Goal: Find specific page/section

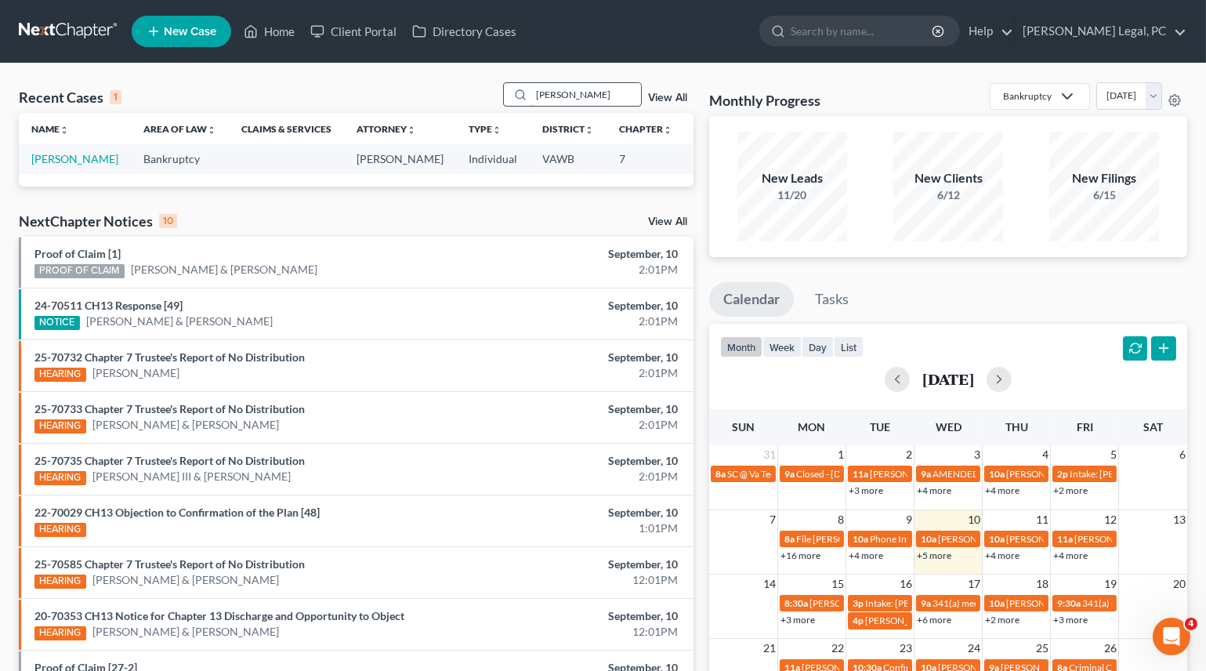
click at [554, 105] on input "[PERSON_NAME]" at bounding box center [586, 94] width 110 height 23
type input "[PERSON_NAME]"
click at [52, 165] on link "[PERSON_NAME]" at bounding box center [74, 158] width 87 height 13
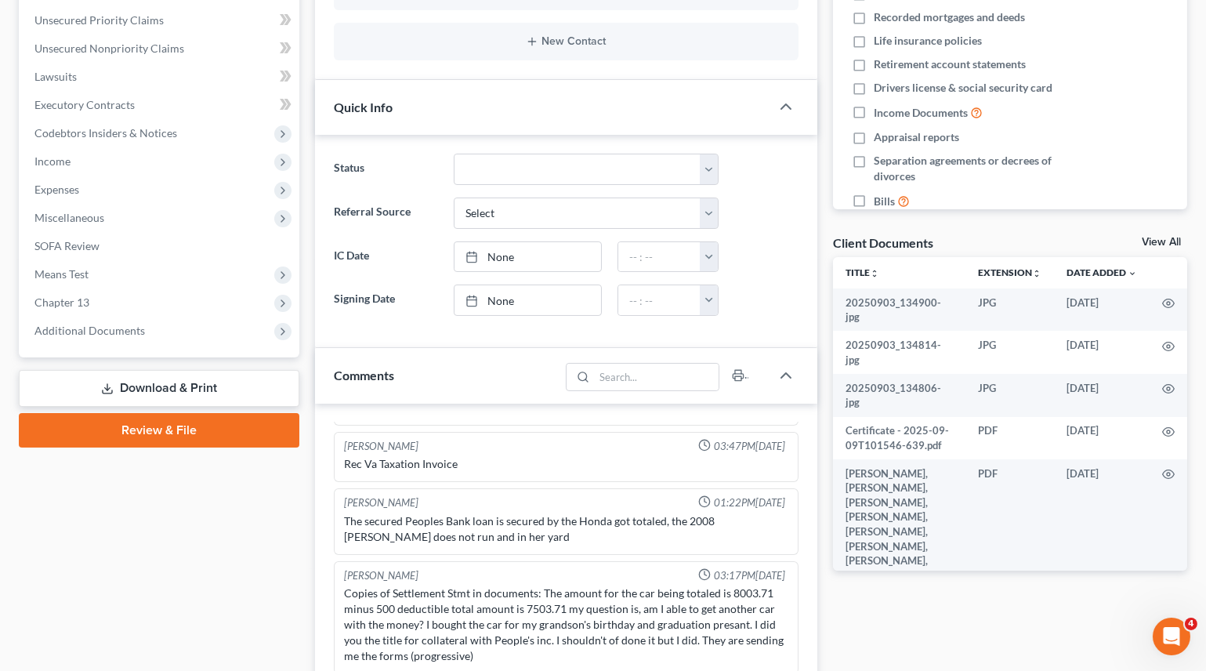
scroll to position [356, 0]
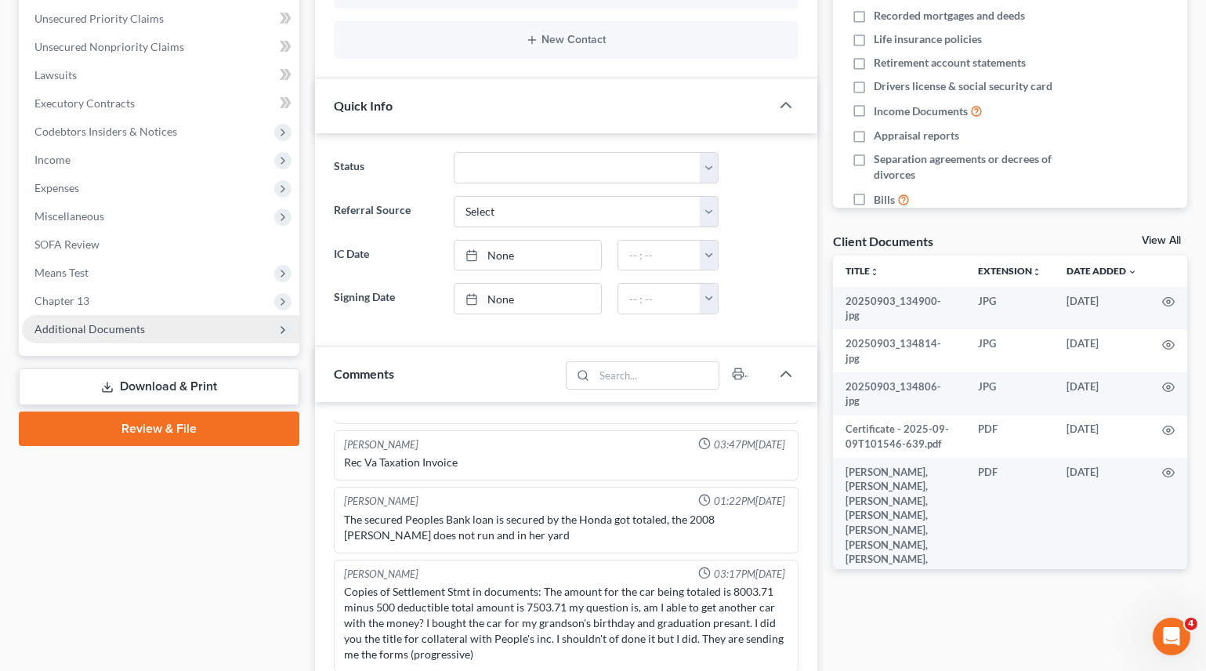
click at [78, 317] on span "Additional Documents" at bounding box center [160, 329] width 277 height 28
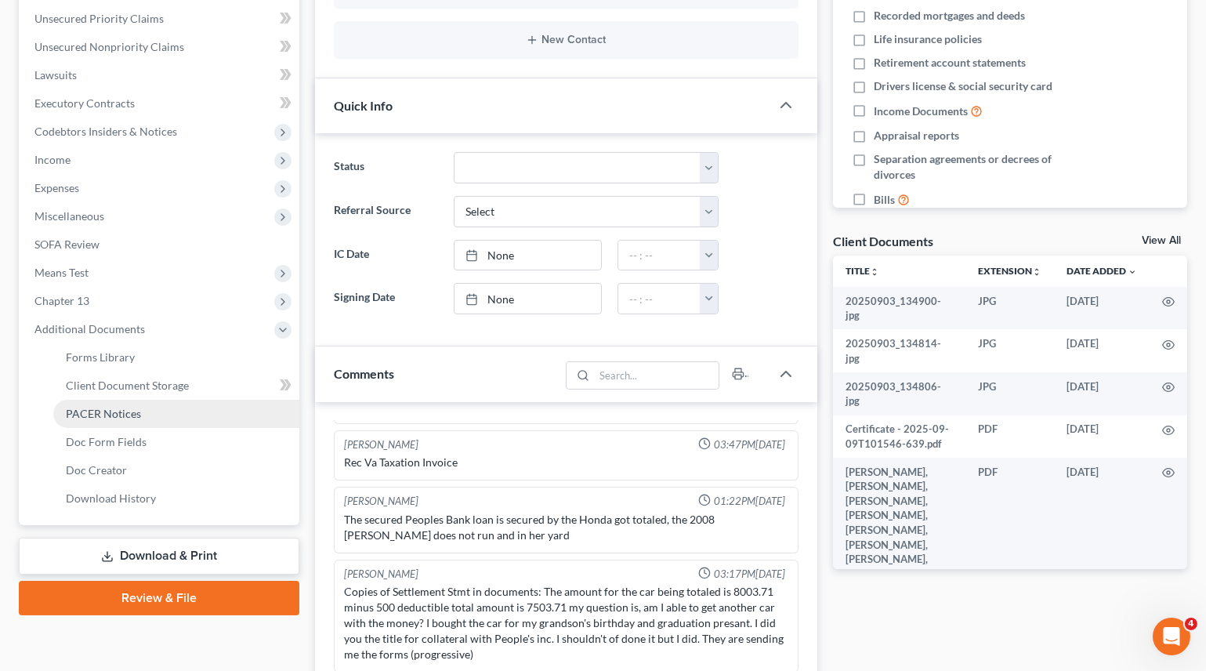
click at [108, 415] on span "PACER Notices" at bounding box center [103, 413] width 75 height 13
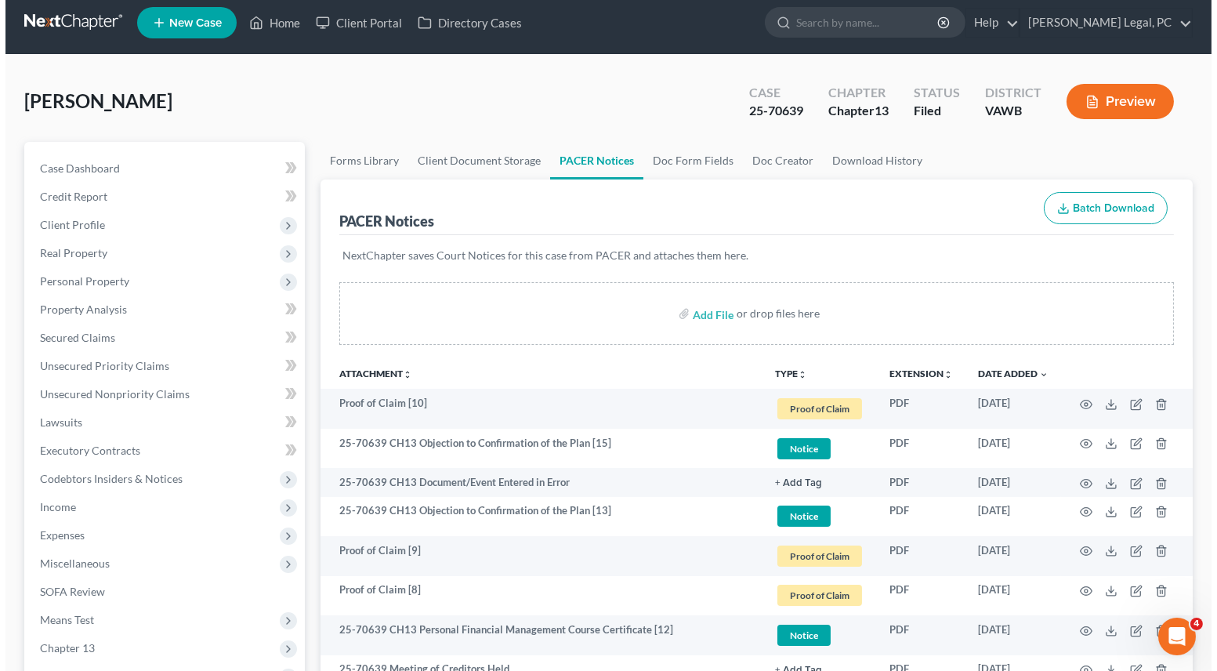
scroll to position [71, 0]
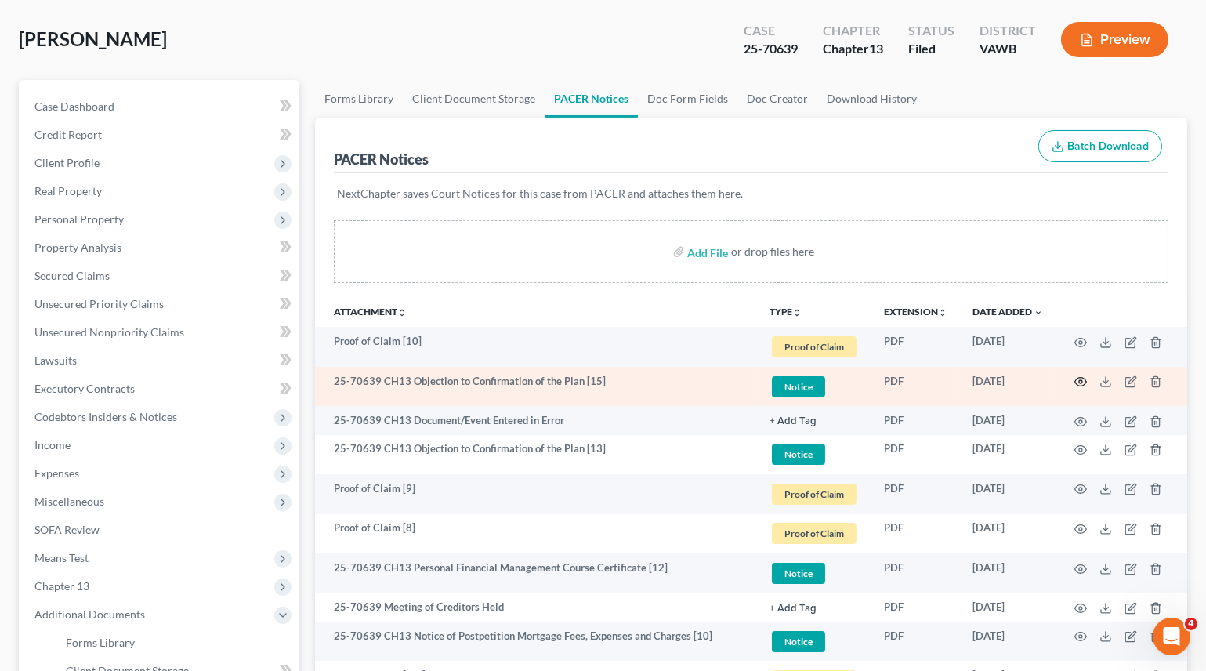
click at [1082, 377] on icon "button" at bounding box center [1080, 381] width 13 height 13
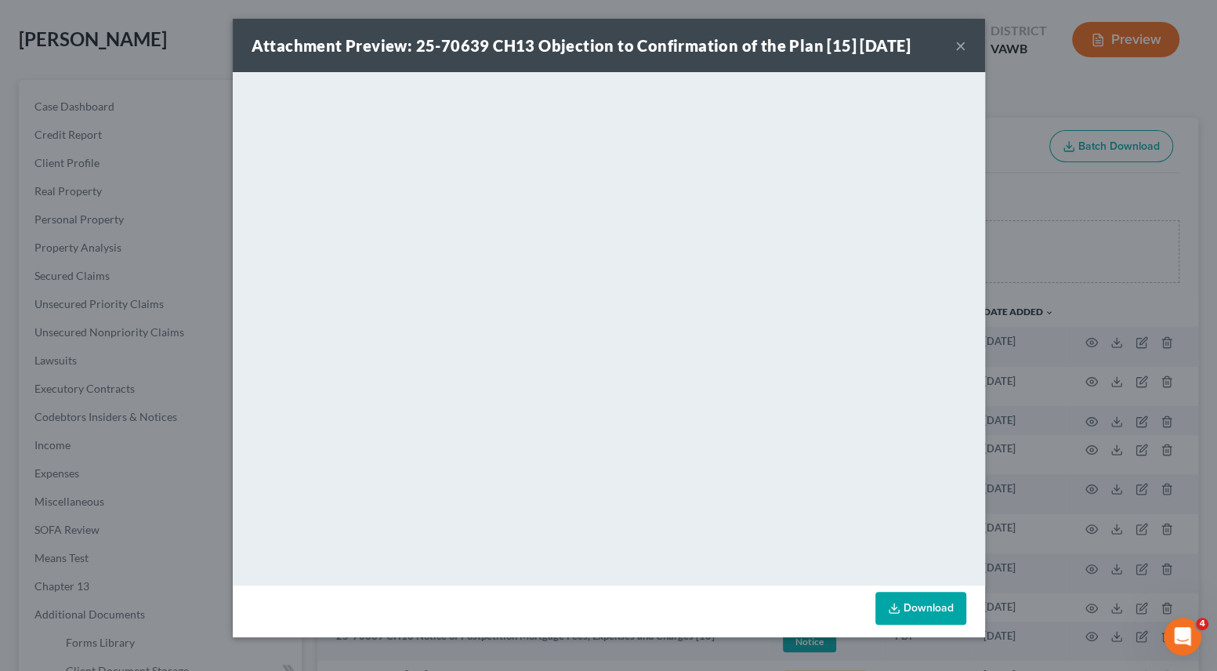
click at [956, 49] on button "×" at bounding box center [960, 45] width 11 height 19
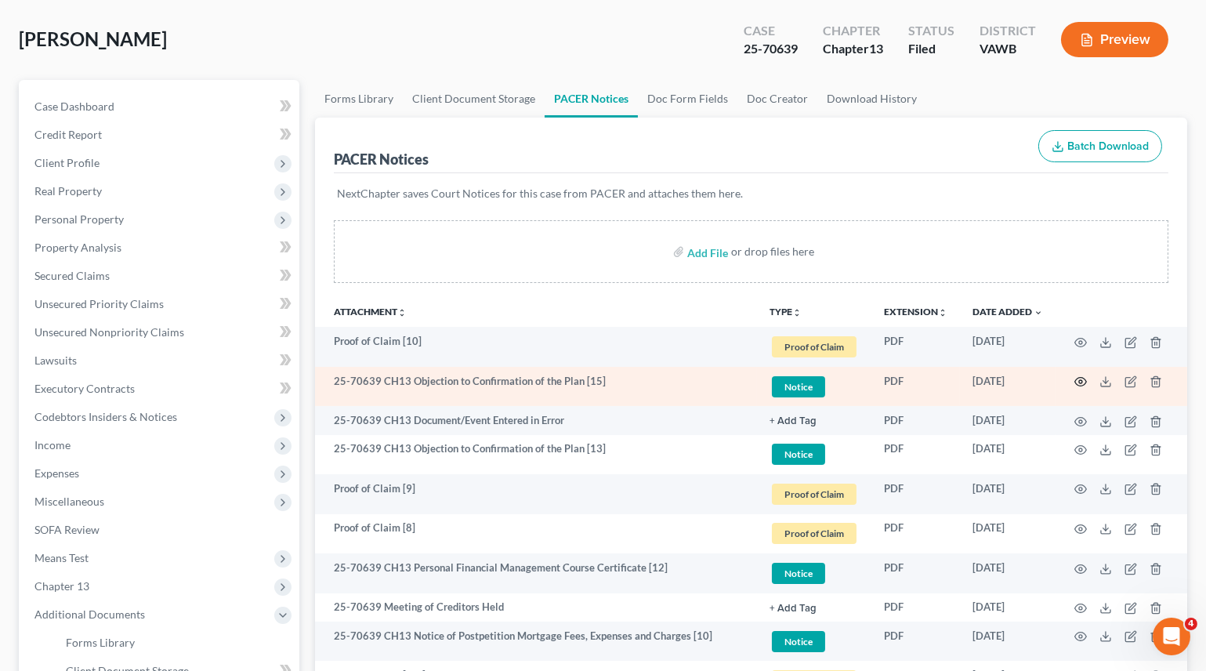
click at [1079, 382] on icon "button" at bounding box center [1080, 381] width 13 height 13
